Goal: Information Seeking & Learning: Find specific fact

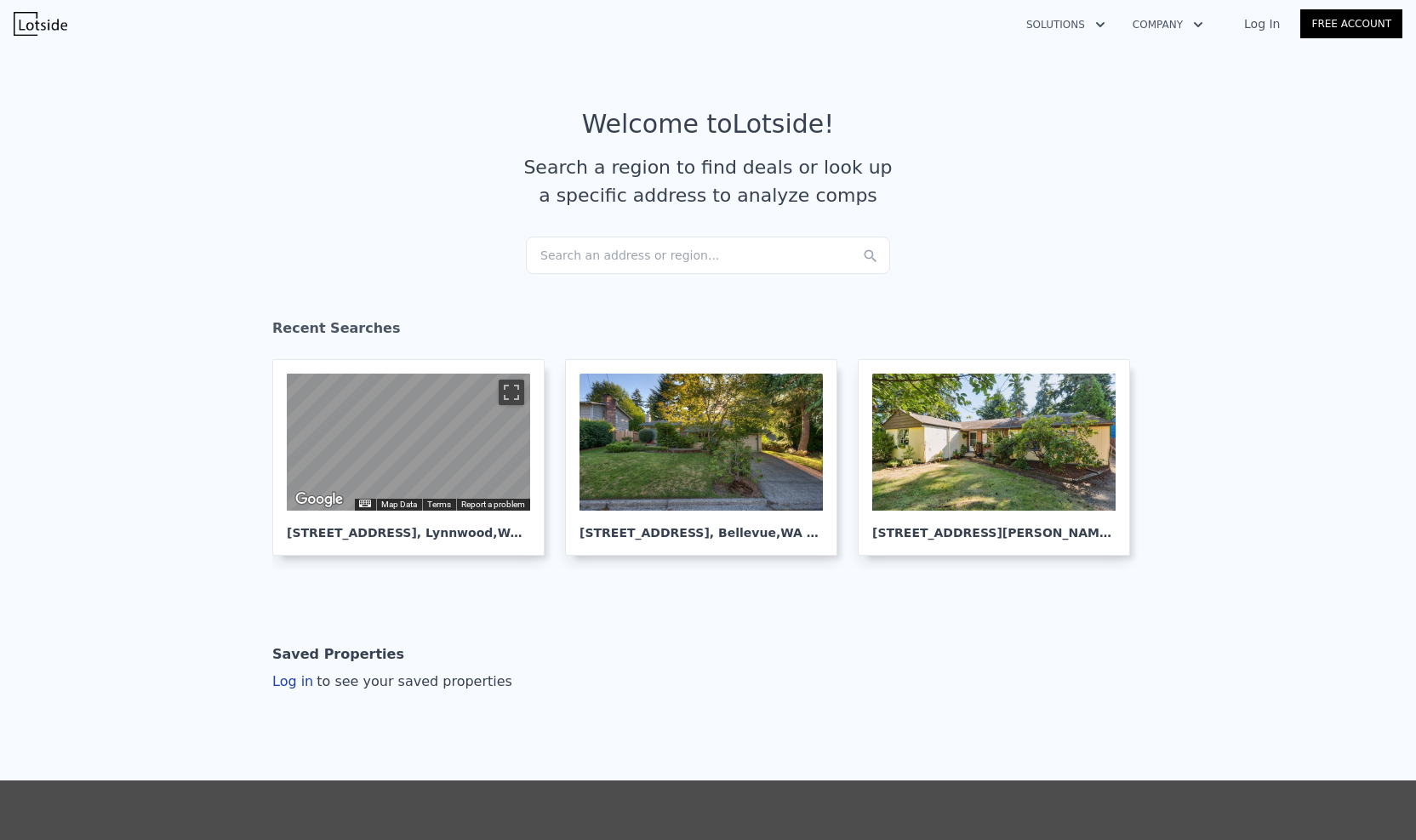
click at [642, 255] on div "Search an address or region..." at bounding box center [708, 255] width 364 height 37
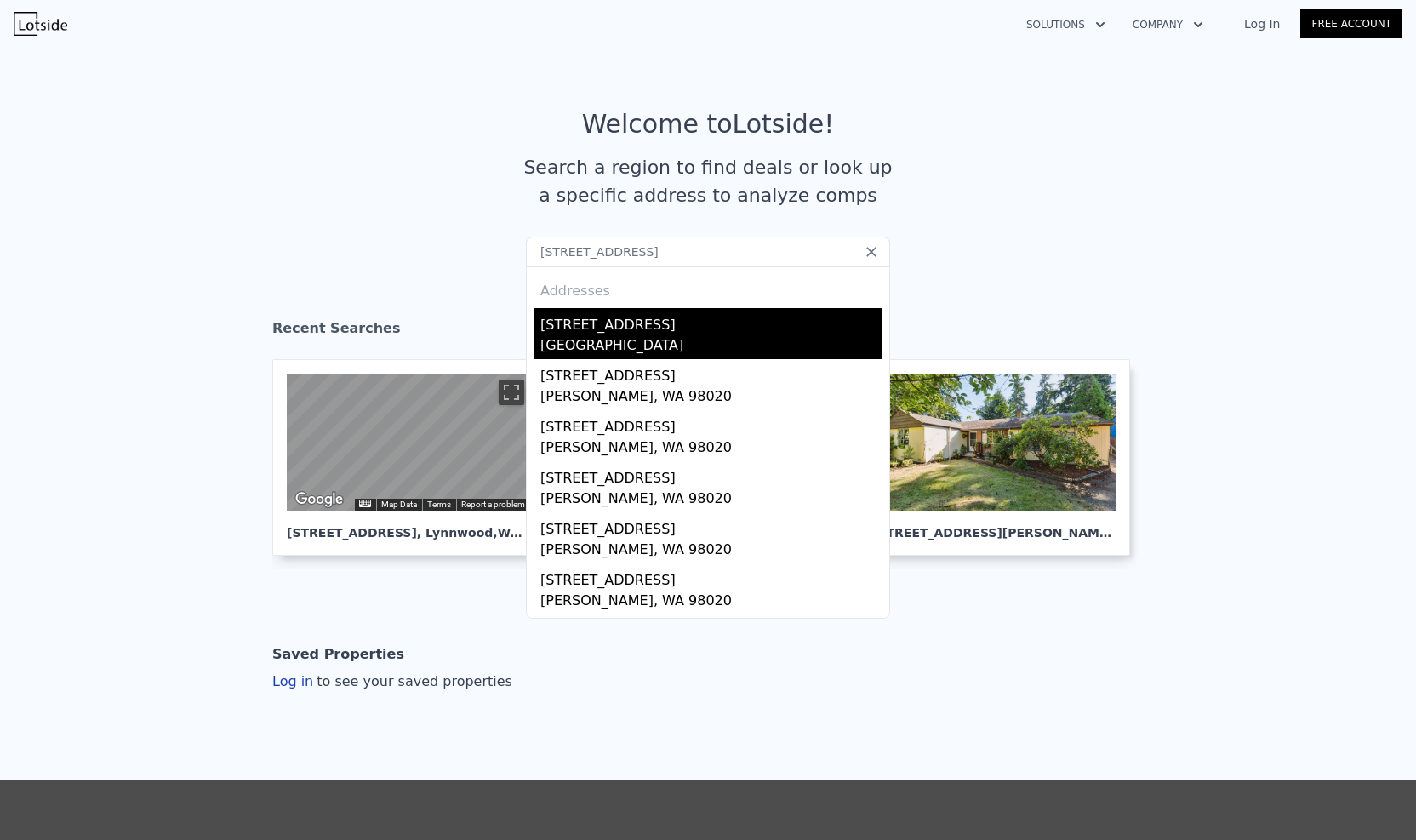
type input "[STREET_ADDRESS]"
click at [642, 341] on div "[GEOGRAPHIC_DATA]" at bounding box center [711, 347] width 342 height 24
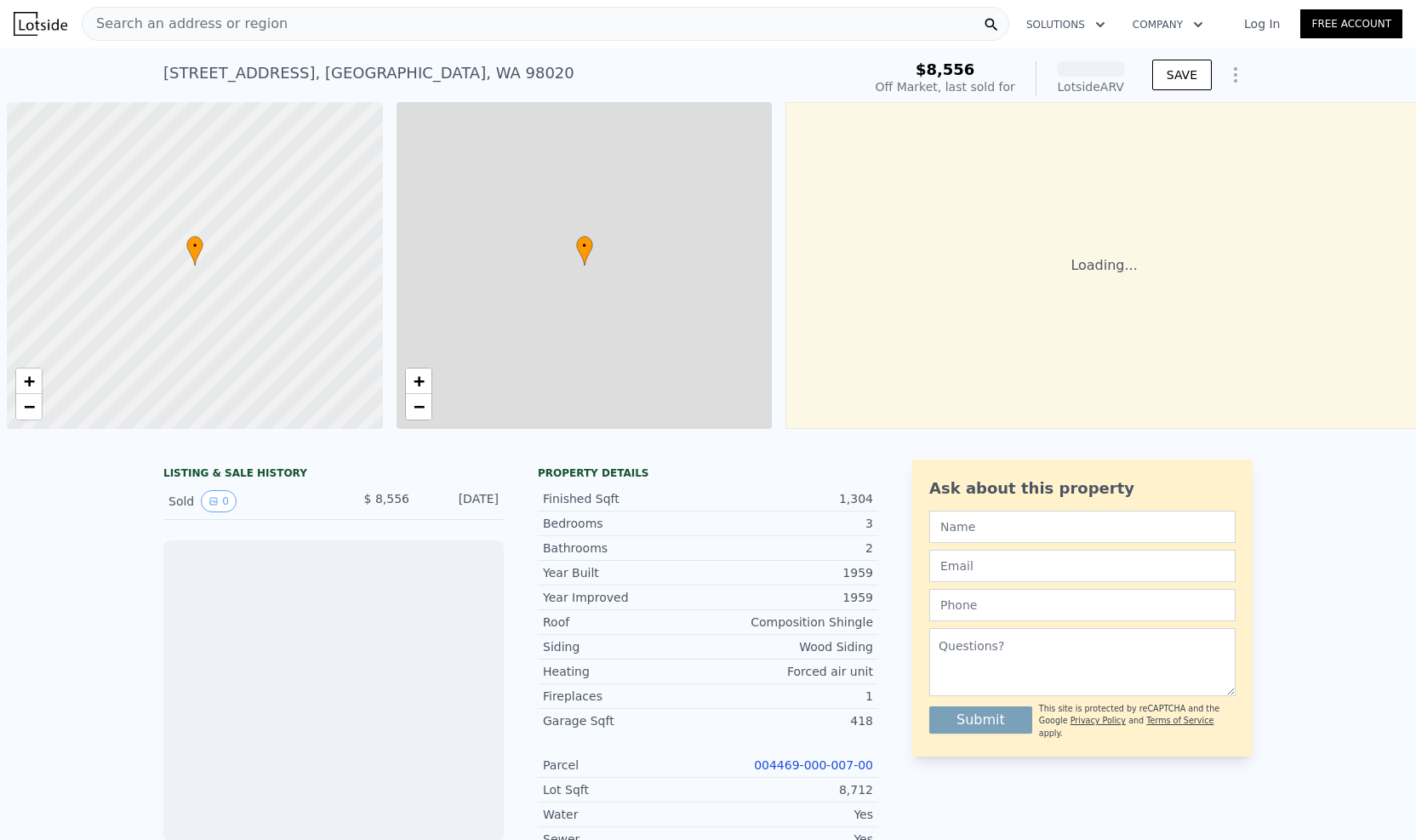
scroll to position [0, 7]
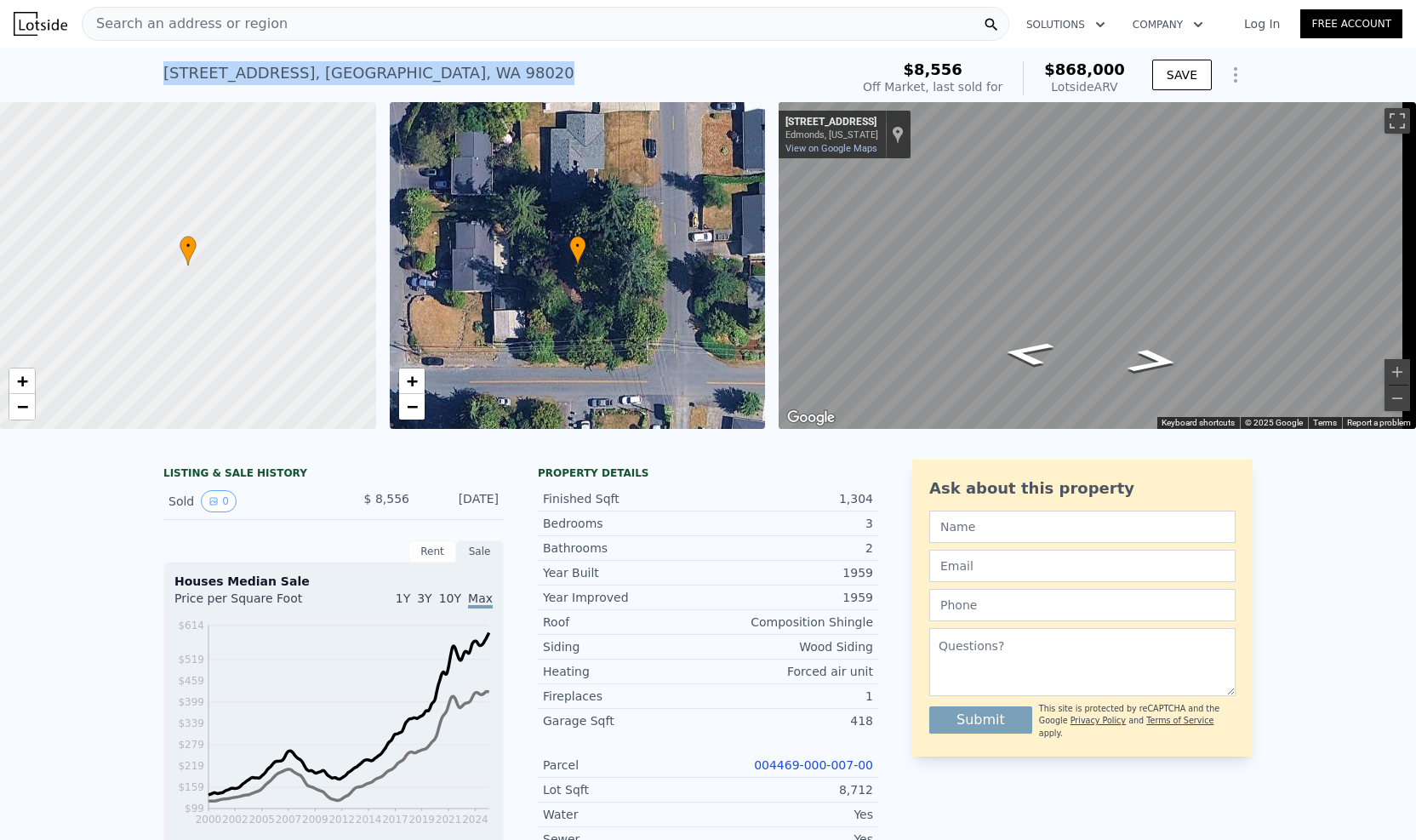
drag, startPoint x: 547, startPoint y: 81, endPoint x: 145, endPoint y: 71, distance: 402.1
click at [145, 71] on div "[STREET_ADDRESS] Sold [DATE] for $8,556 (~ARV $868k ) $8,556 Off Market, last s…" at bounding box center [708, 74] width 1416 height 54
copy div "[STREET_ADDRESS]"
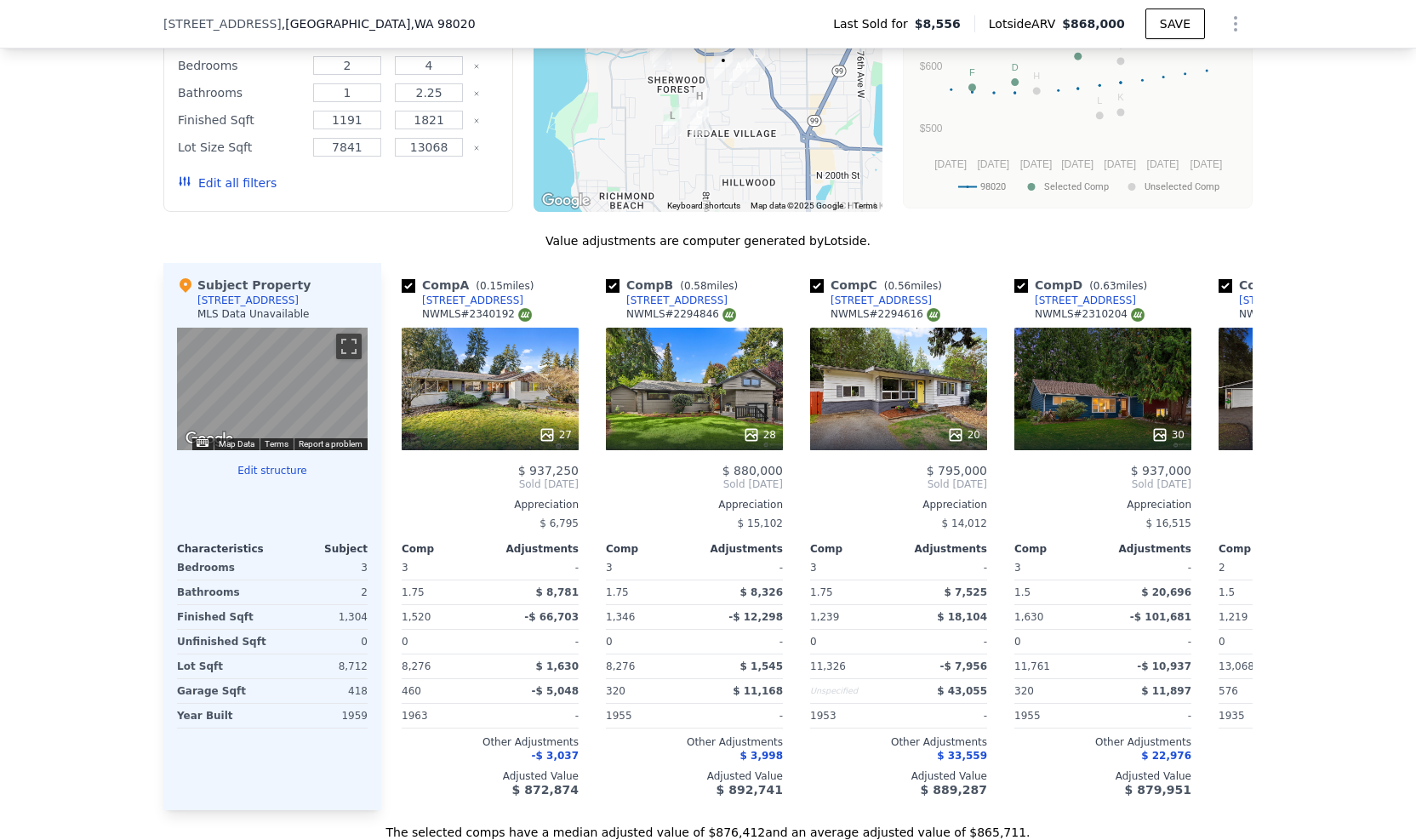
scroll to position [1444, 0]
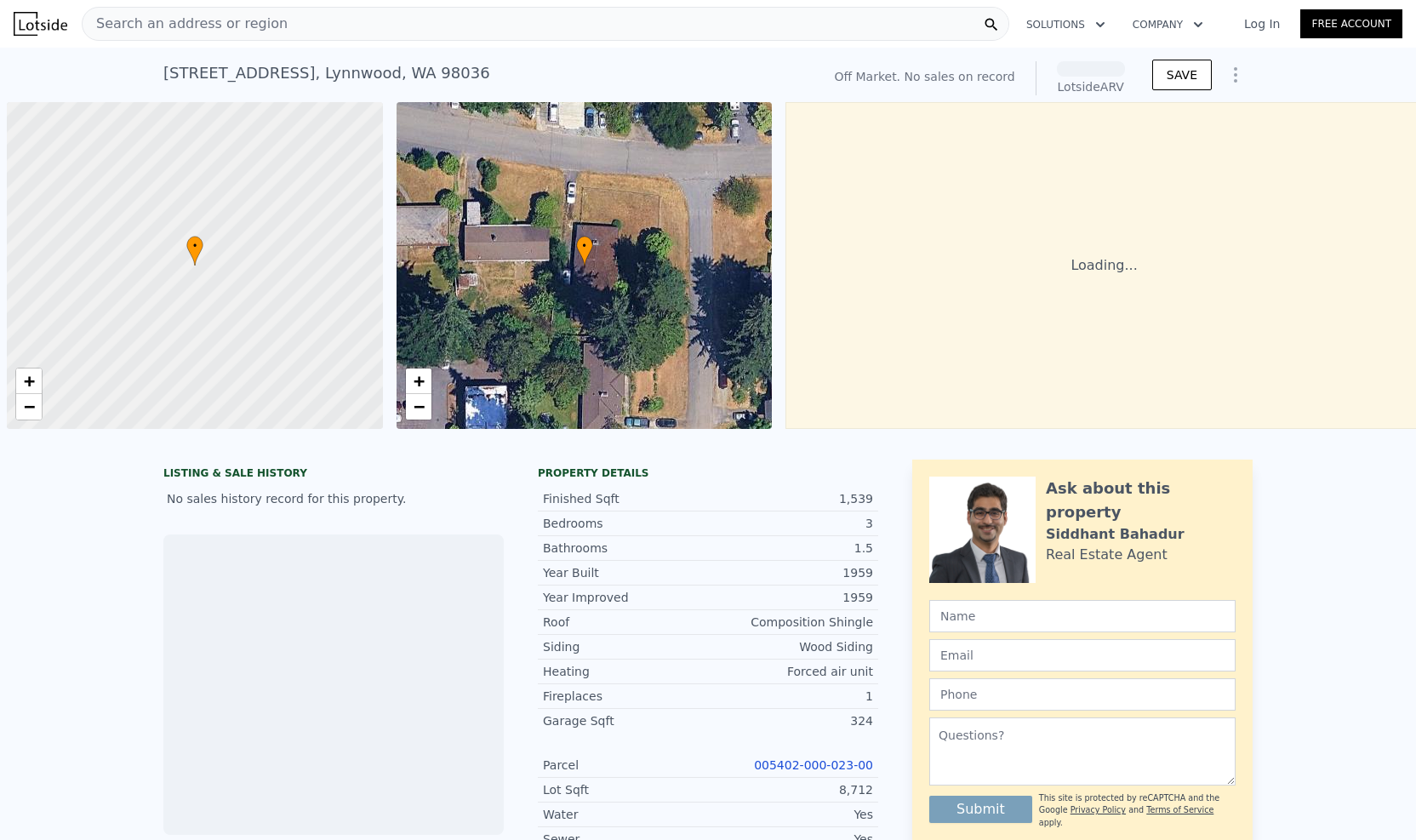
scroll to position [0, 7]
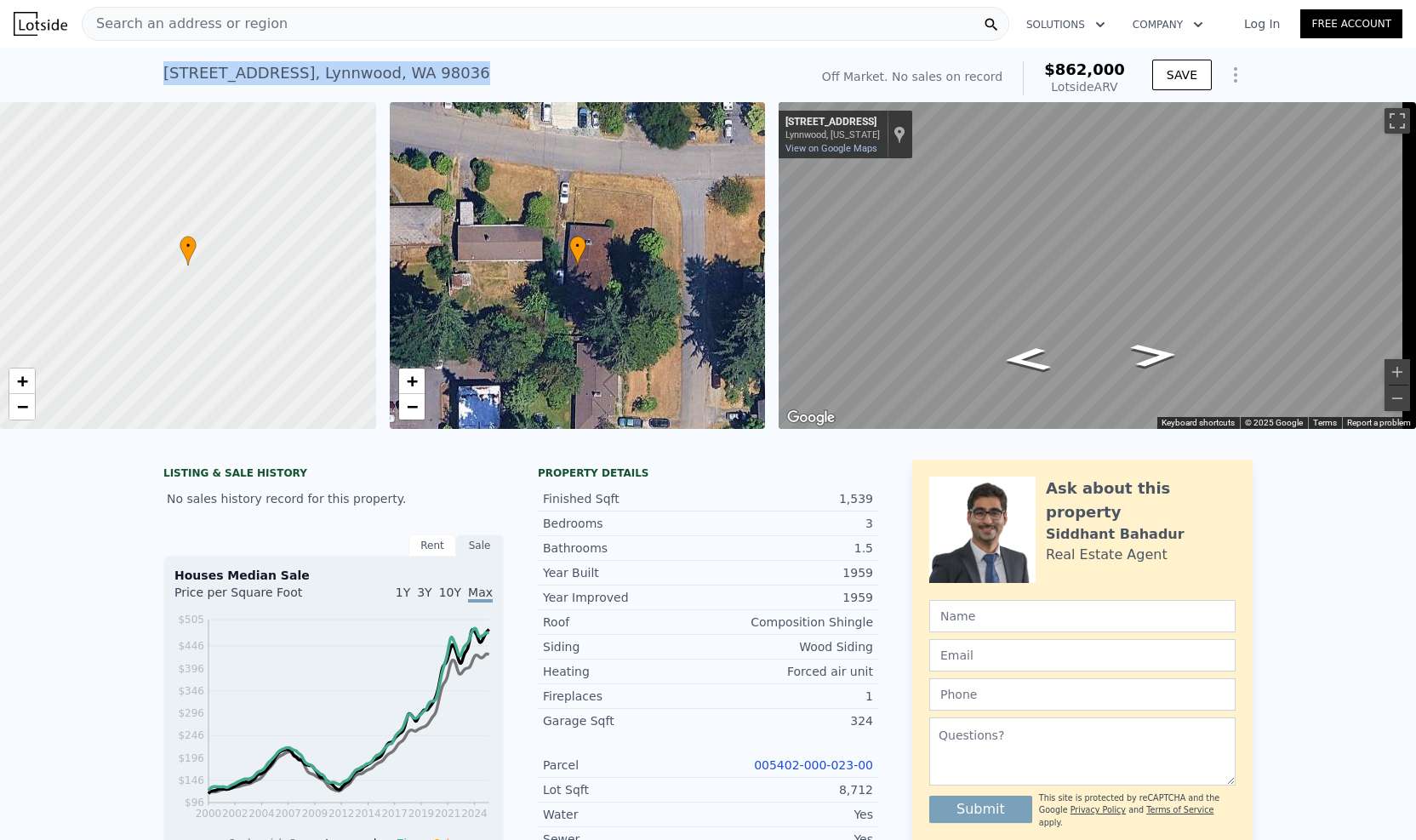
drag, startPoint x: 446, startPoint y: 73, endPoint x: 131, endPoint y: 75, distance: 315.0
click at [131, 75] on div "[STREET_ADDRESS] No sales on record (~ARV $862k ) Off Market. No sales on recor…" at bounding box center [708, 74] width 1416 height 54
copy div "[STREET_ADDRESS]"
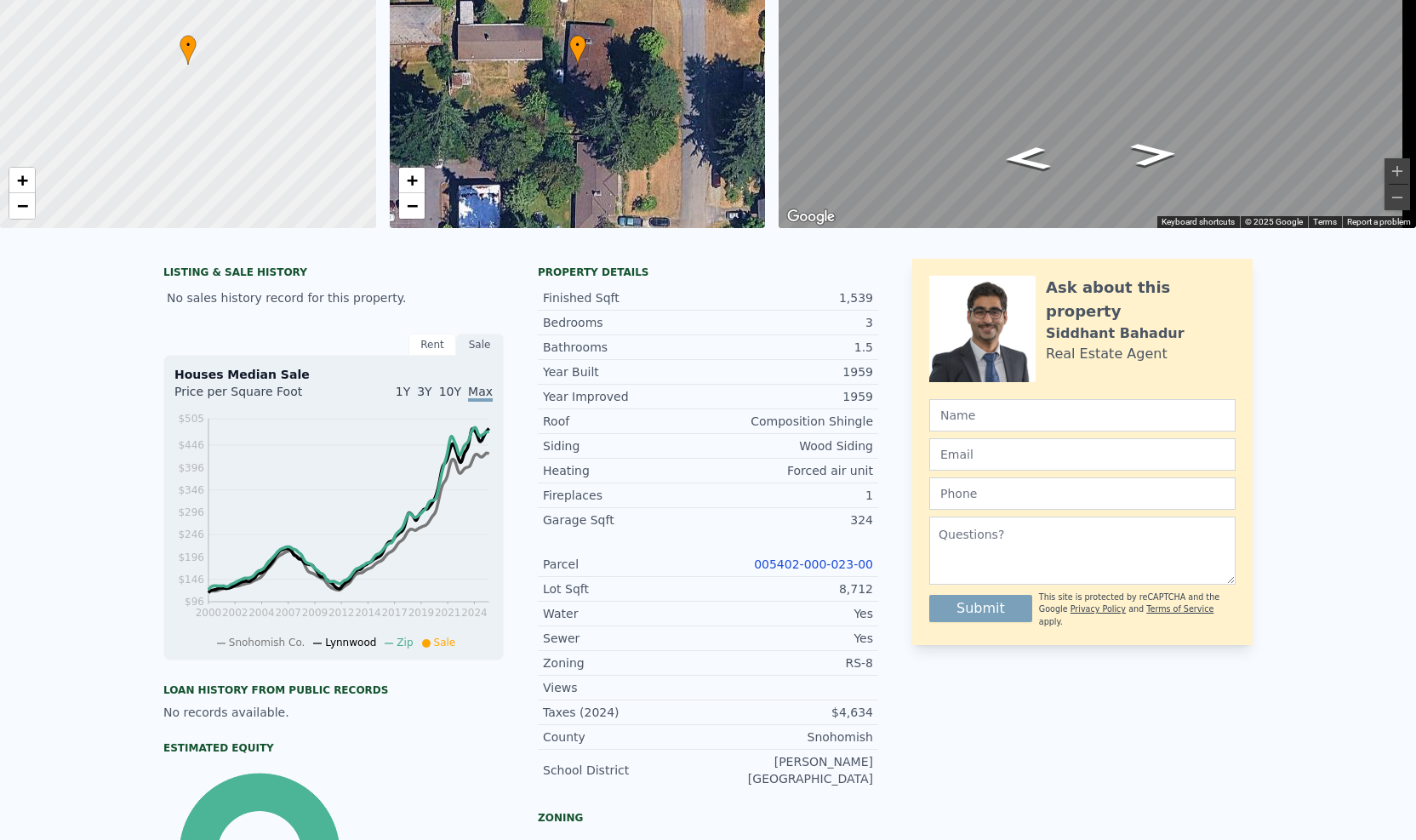
scroll to position [0, 0]
